Goal: Check status

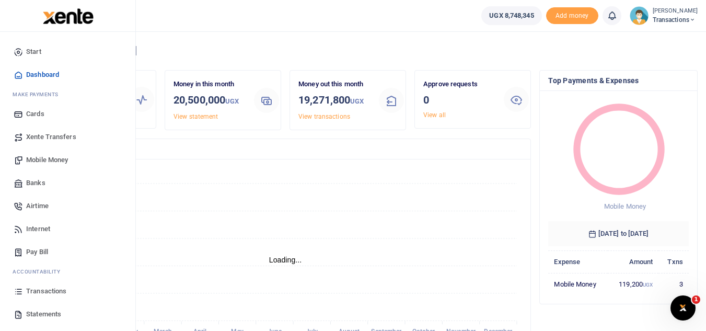
click at [29, 297] on link "Transactions" at bounding box center [67, 291] width 119 height 23
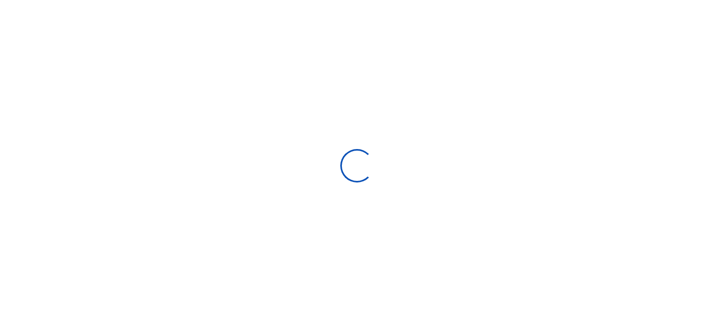
select select
type input "[DATE] - [DATE]"
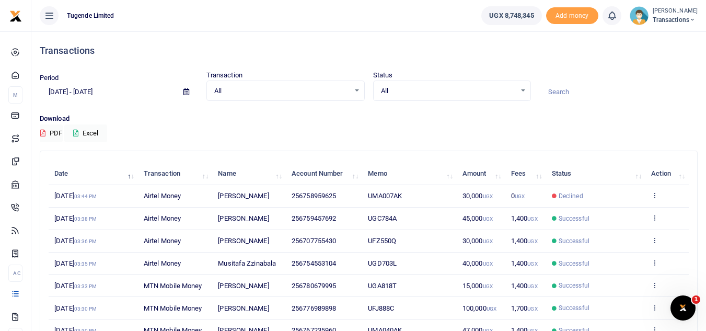
click at [586, 85] on input at bounding box center [618, 92] width 158 height 18
paste input "UMA889BW"
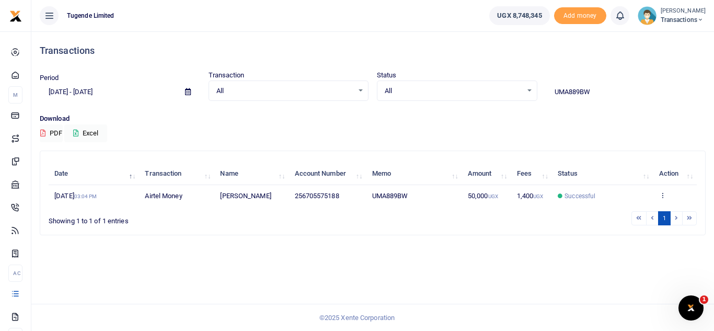
type input "UMA889BW"
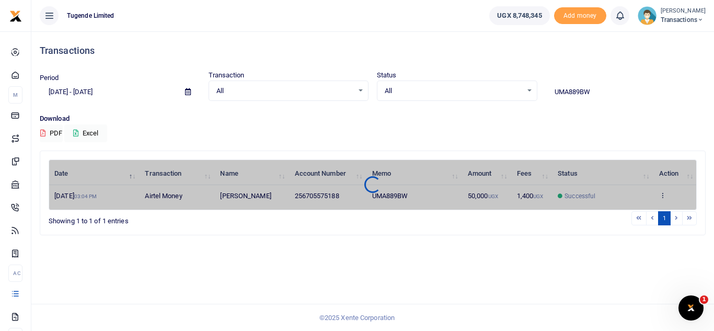
click at [661, 200] on div "Date Transaction Name Account Number Memo Amount Fees Status Action [DATE] 03:0…" at bounding box center [373, 184] width 648 height 51
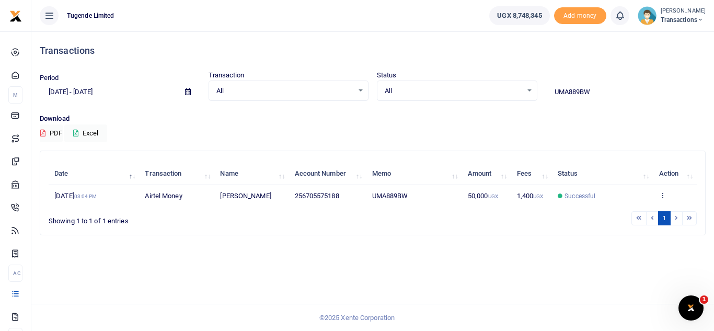
click at [661, 198] on icon at bounding box center [662, 194] width 7 height 7
click at [660, 211] on link "View details" at bounding box center [655, 212] width 83 height 15
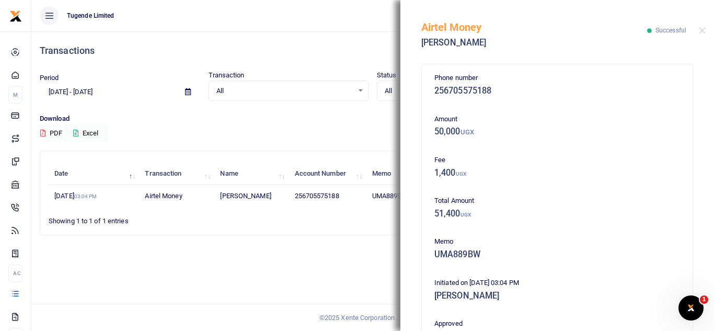
scroll to position [225, 0]
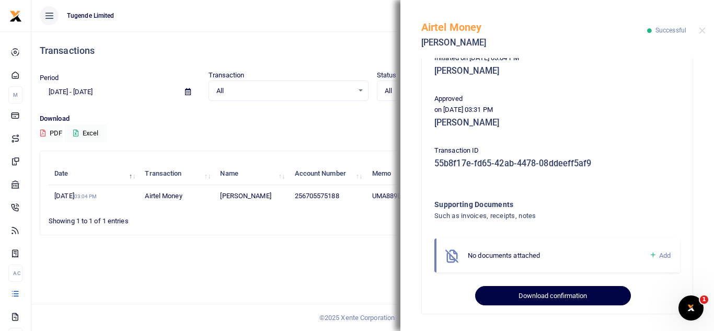
click at [586, 301] on button "Download confirmation" at bounding box center [552, 296] width 155 height 20
